Goal: Information Seeking & Learning: Stay updated

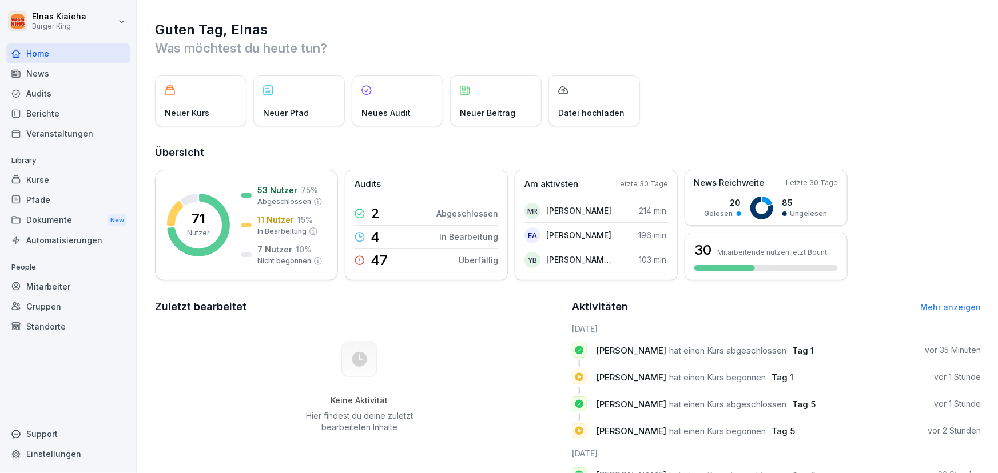
click at [34, 222] on div "Dokumente New" at bounding box center [68, 220] width 125 height 21
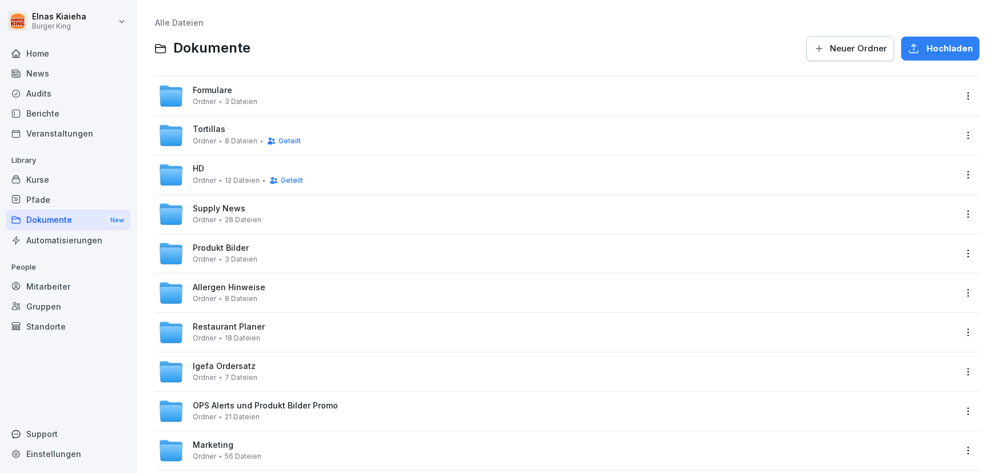
click at [47, 51] on div "Home" at bounding box center [68, 53] width 125 height 20
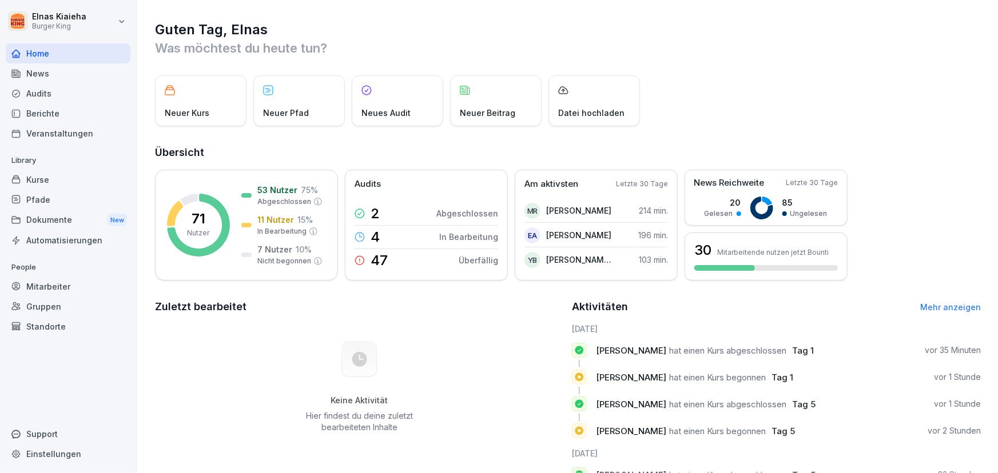
click at [47, 79] on div "News" at bounding box center [68, 73] width 125 height 20
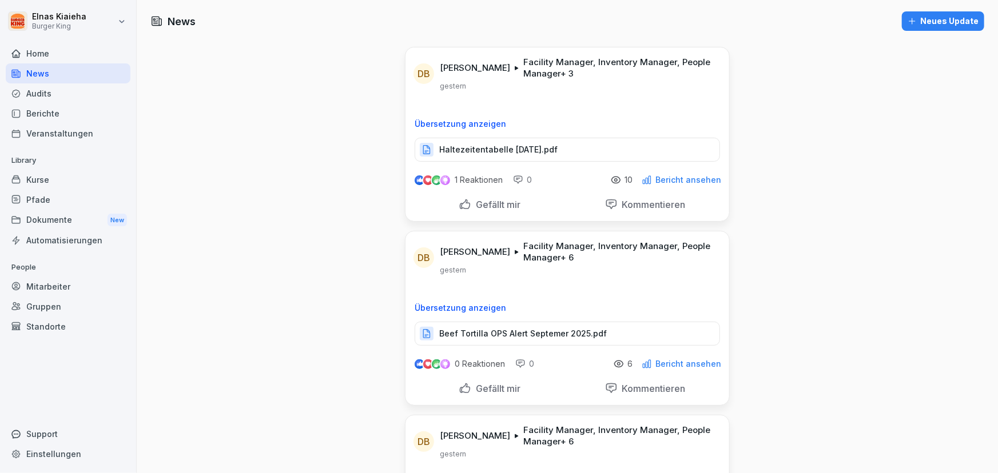
scroll to position [51, 0]
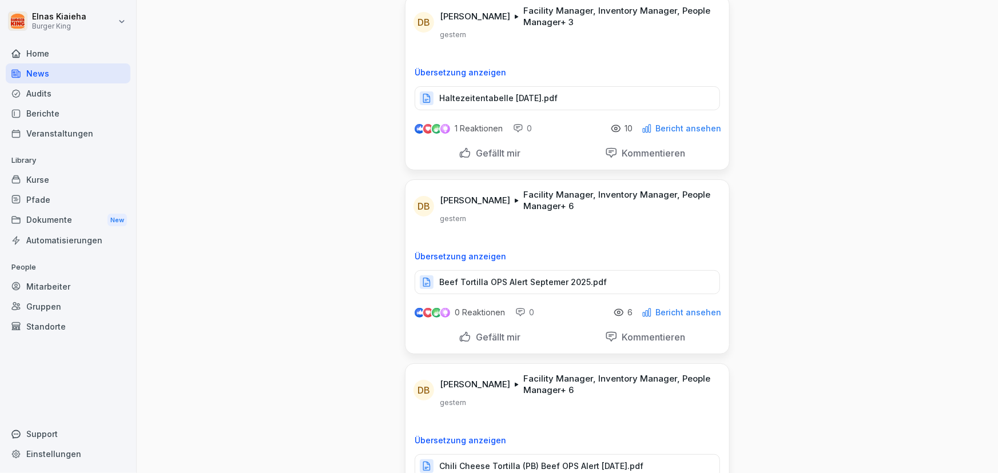
click at [538, 280] on p "Beef Tortilla OPS Alert Septemer 2025.pdf" at bounding box center [523, 282] width 168 height 11
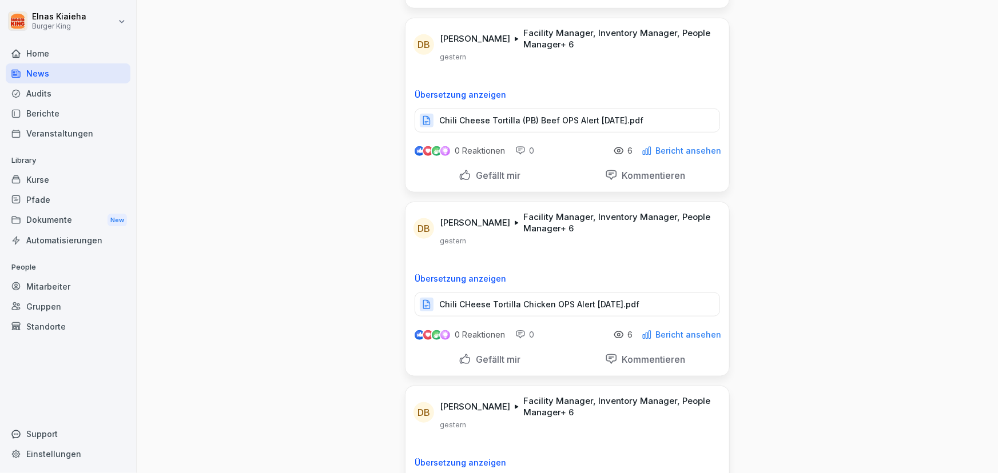
scroll to position [416, 0]
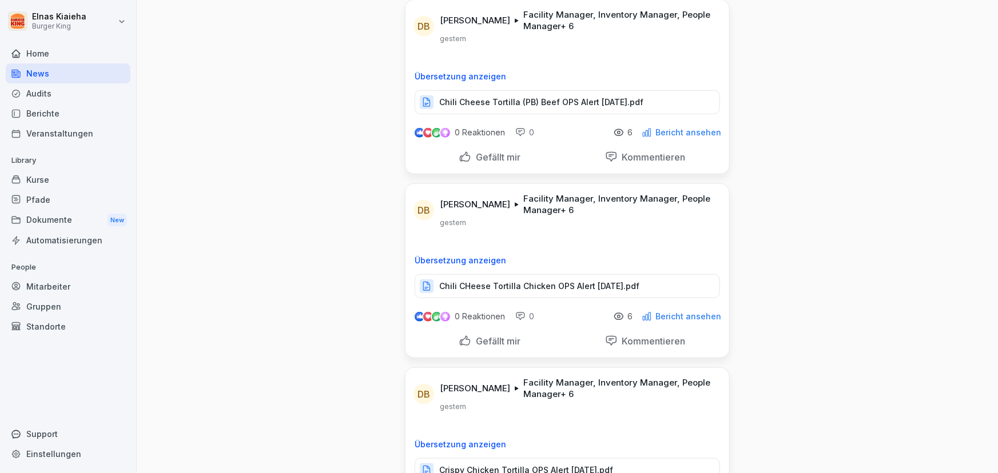
click at [550, 286] on p "Chili CHeese Tortilla Chicken OPS Alert [DATE].pdf" at bounding box center [539, 286] width 200 height 11
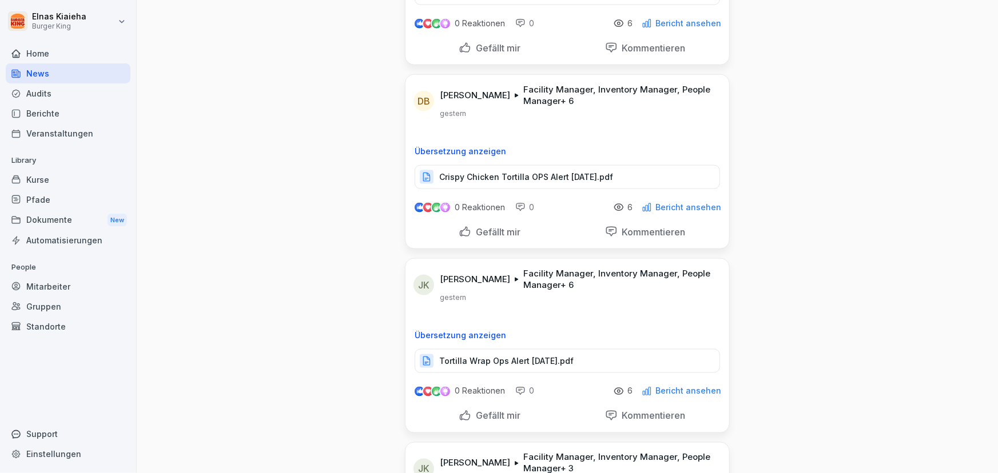
scroll to position [727, 0]
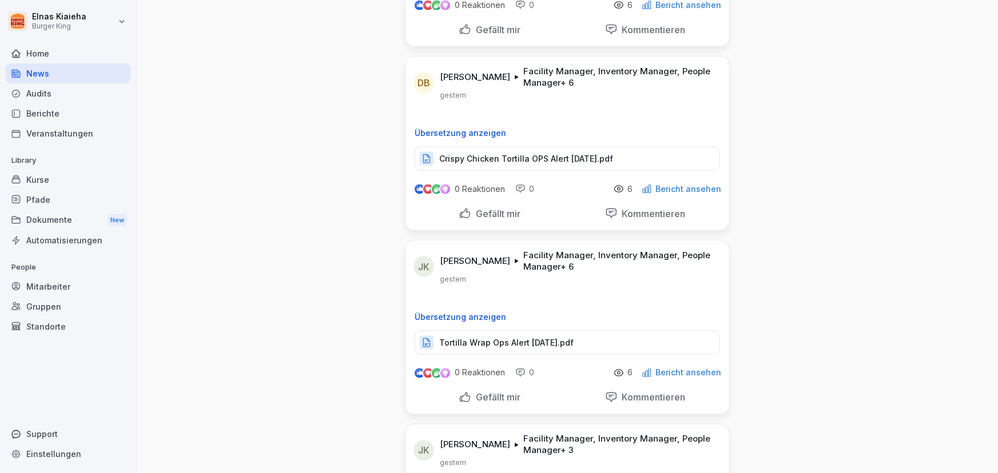
click at [553, 340] on p "Tortilla Wrap Ops Alert [DATE].pdf" at bounding box center [506, 342] width 134 height 11
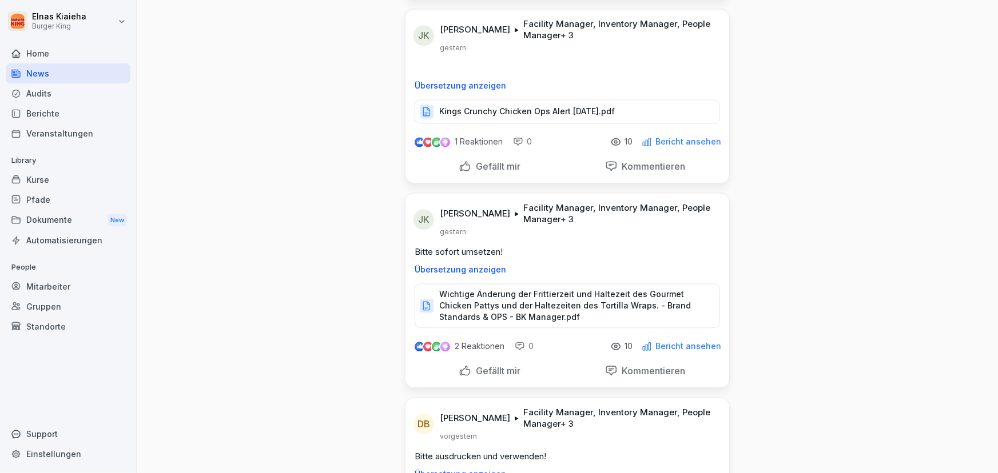
scroll to position [1195, 0]
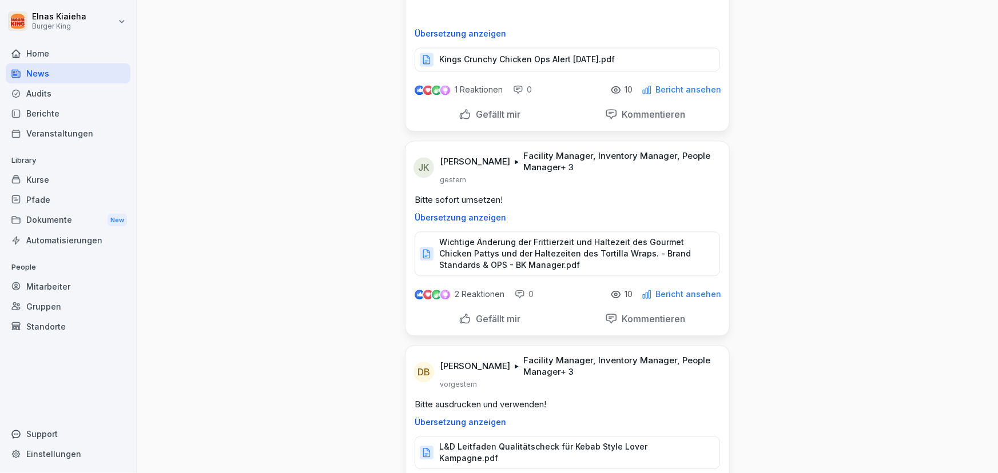
click at [568, 251] on p "Wichtige Änderung der Frittierzeit und Haltezeit des Gourmet Chicken Pattys und…" at bounding box center [573, 254] width 269 height 34
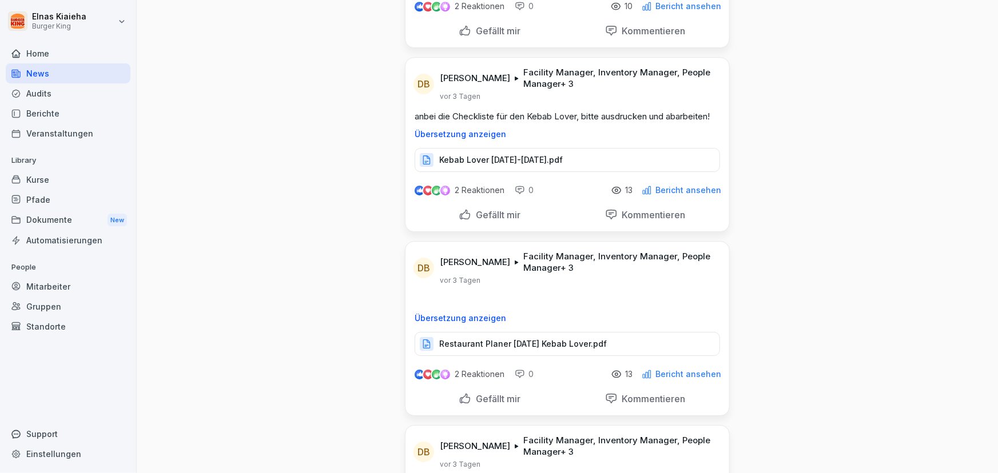
scroll to position [1871, 0]
click at [522, 337] on p "Restaurant Planer [DATE] Kebab Lover.pdf" at bounding box center [523, 342] width 168 height 11
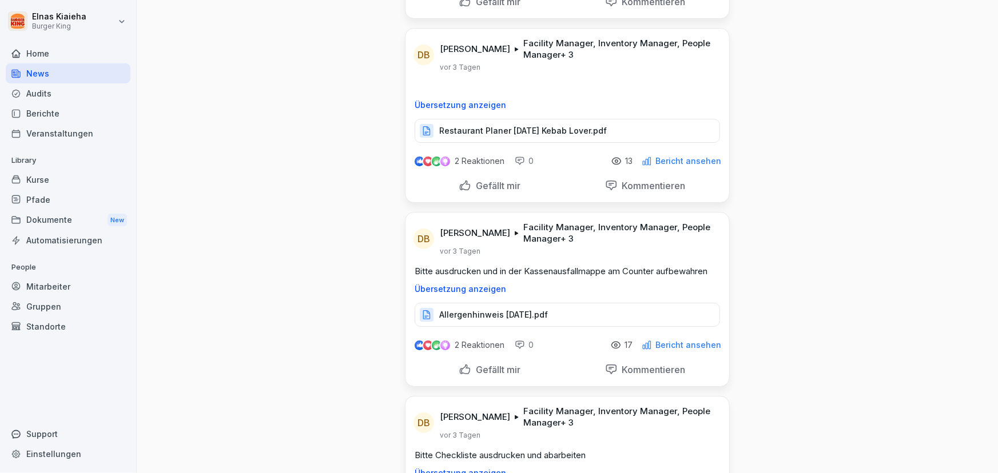
scroll to position [2079, 0]
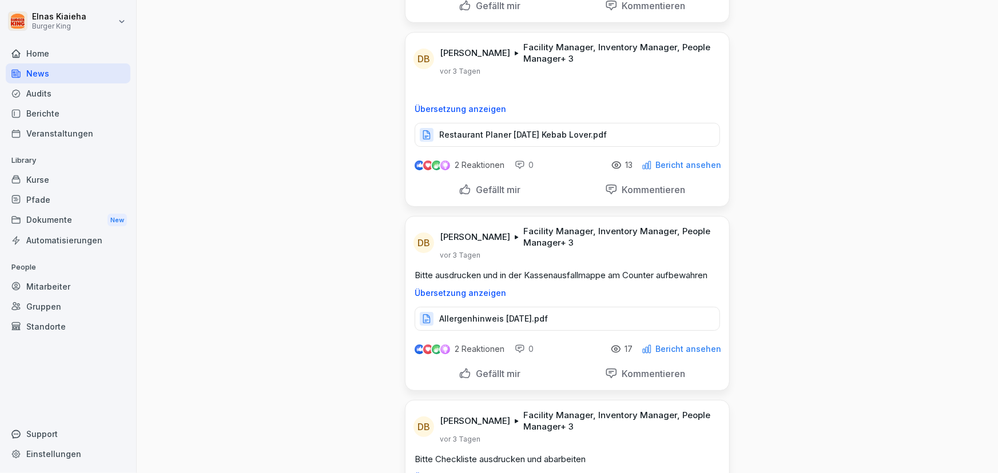
click at [46, 213] on div "Dokumente New" at bounding box center [68, 220] width 125 height 21
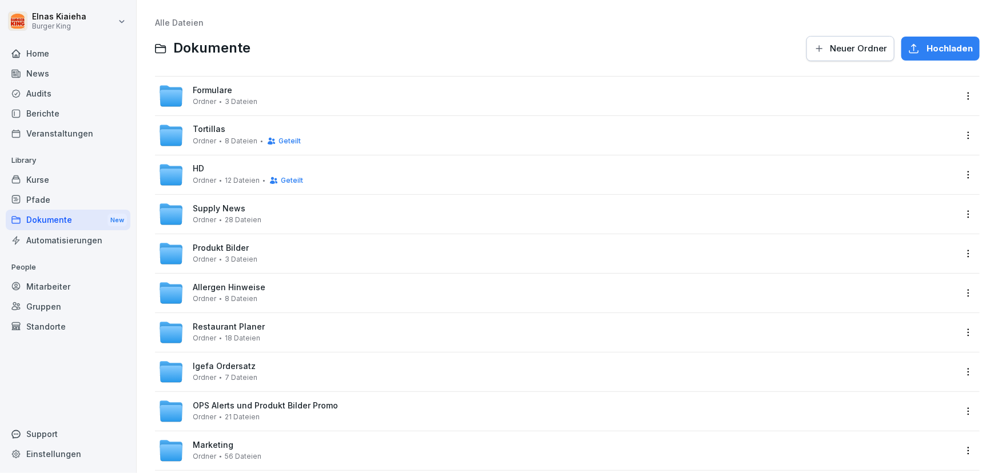
click at [71, 46] on div "Home" at bounding box center [68, 53] width 125 height 20
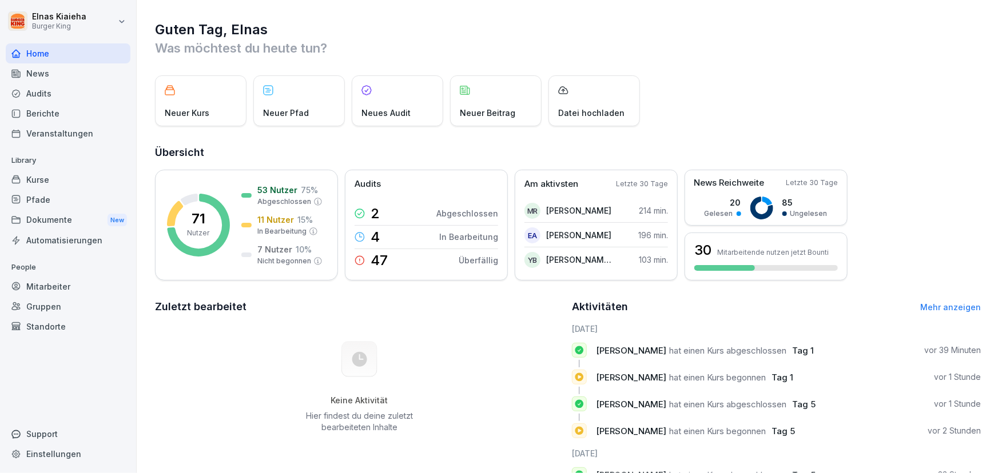
click at [48, 111] on div "Berichte" at bounding box center [68, 113] width 125 height 20
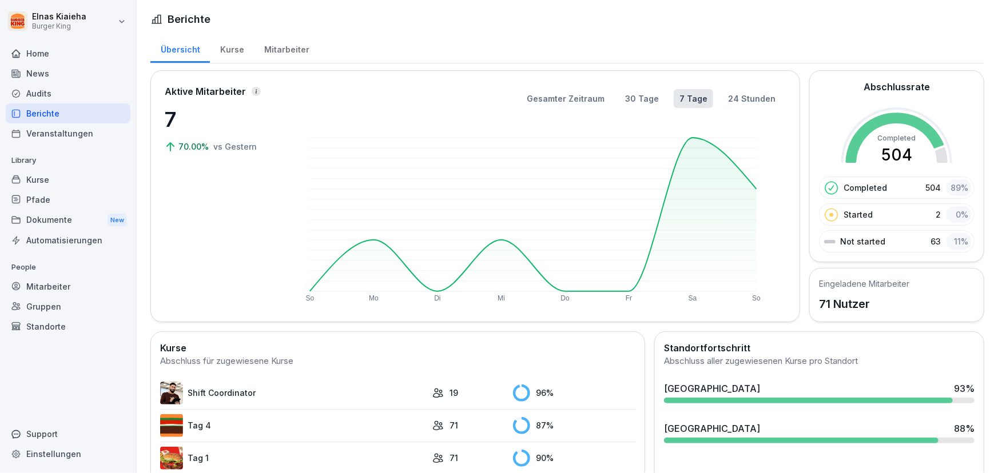
click at [61, 68] on div "News" at bounding box center [68, 73] width 125 height 20
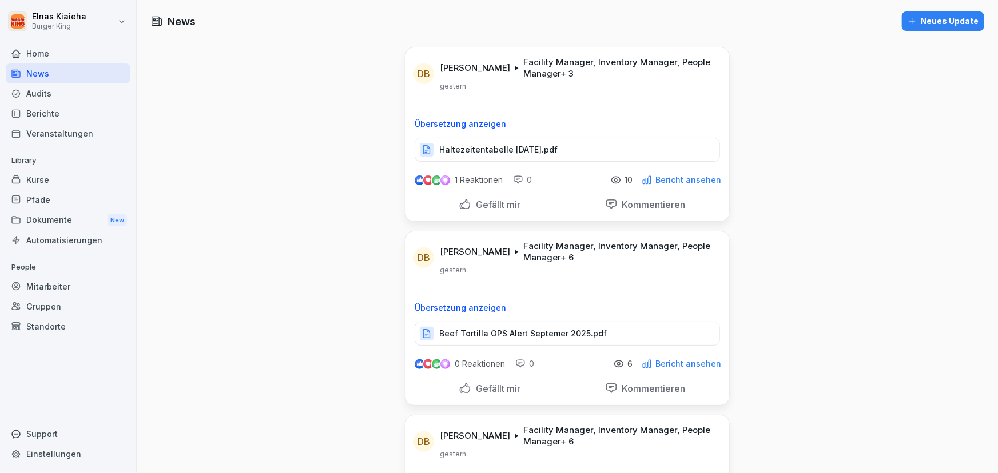
click at [555, 148] on p "Haltezeitentabelle [DATE].pdf" at bounding box center [498, 149] width 118 height 11
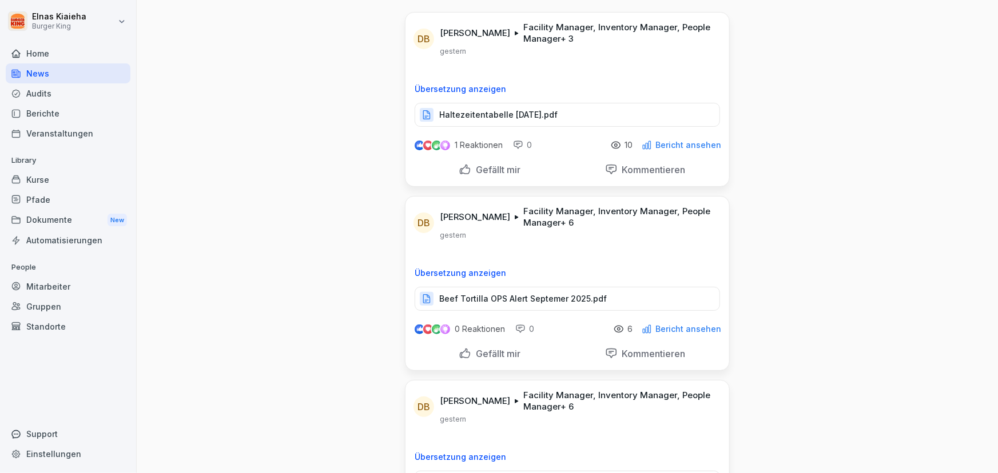
scroll to position [51, 0]
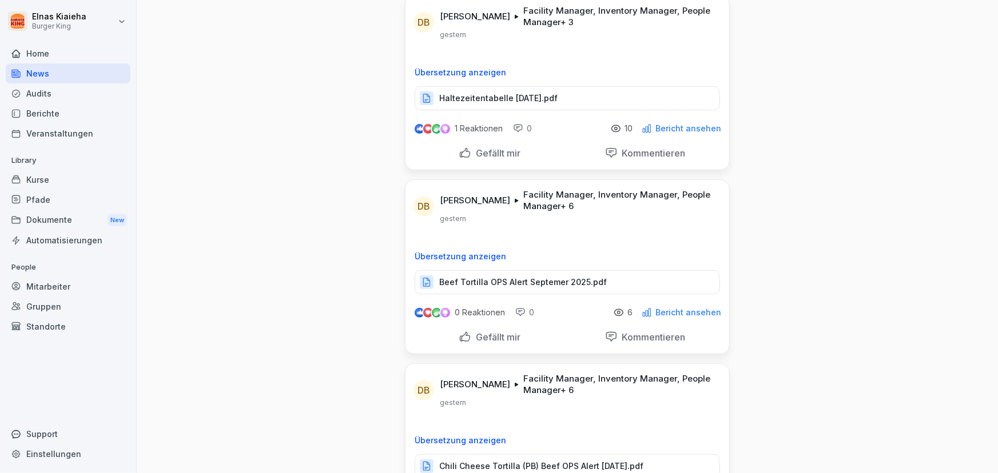
click at [492, 277] on p "Beef Tortilla OPS Alert Septemer 2025.pdf" at bounding box center [523, 282] width 168 height 11
